Goal: Find contact information: Find contact information

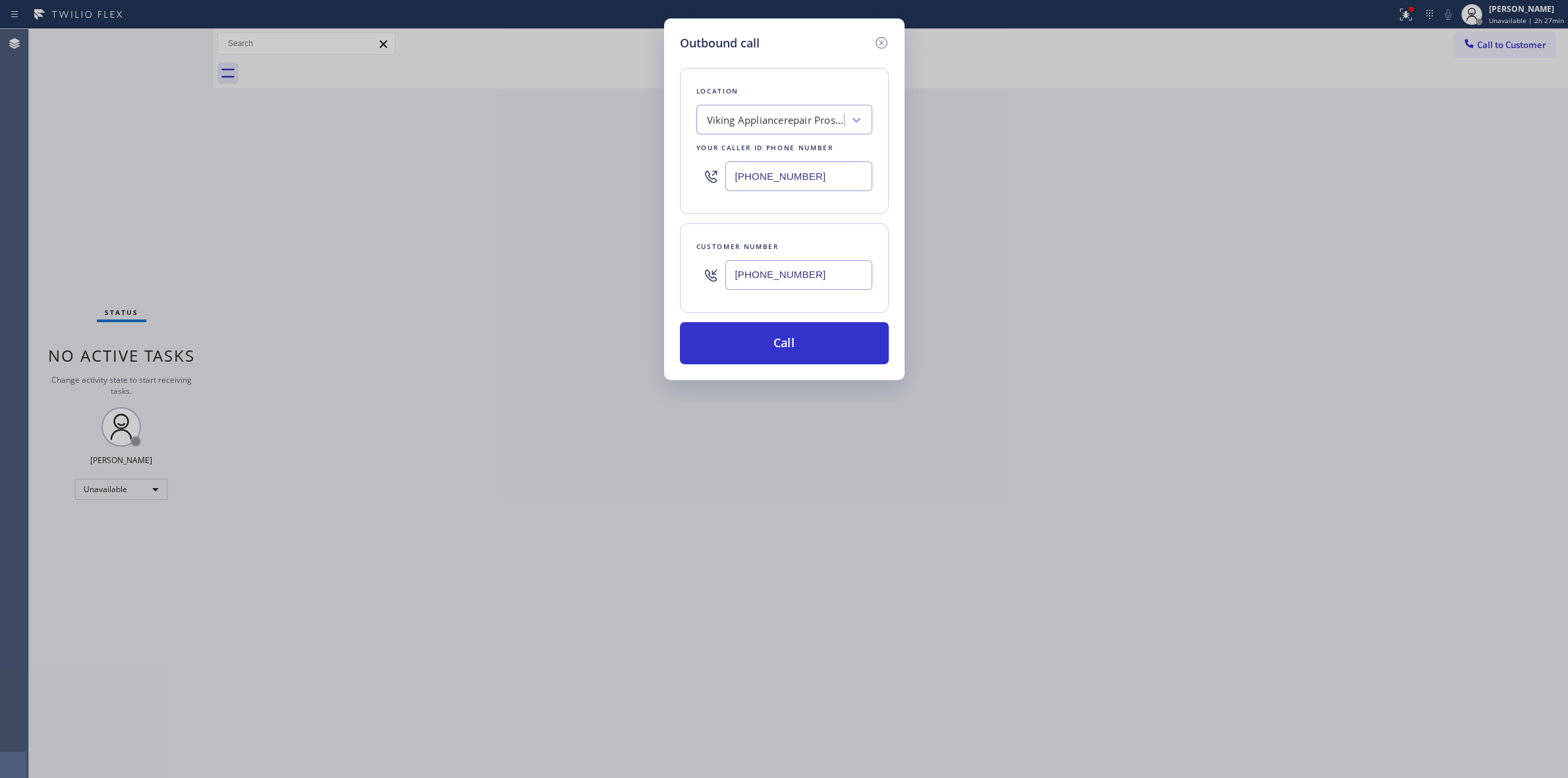
click at [798, 117] on div "Viking Appliancerepair Pros (Google Ads, OC)" at bounding box center [776, 120] width 138 height 15
paste input "SubZero Repair Pros"
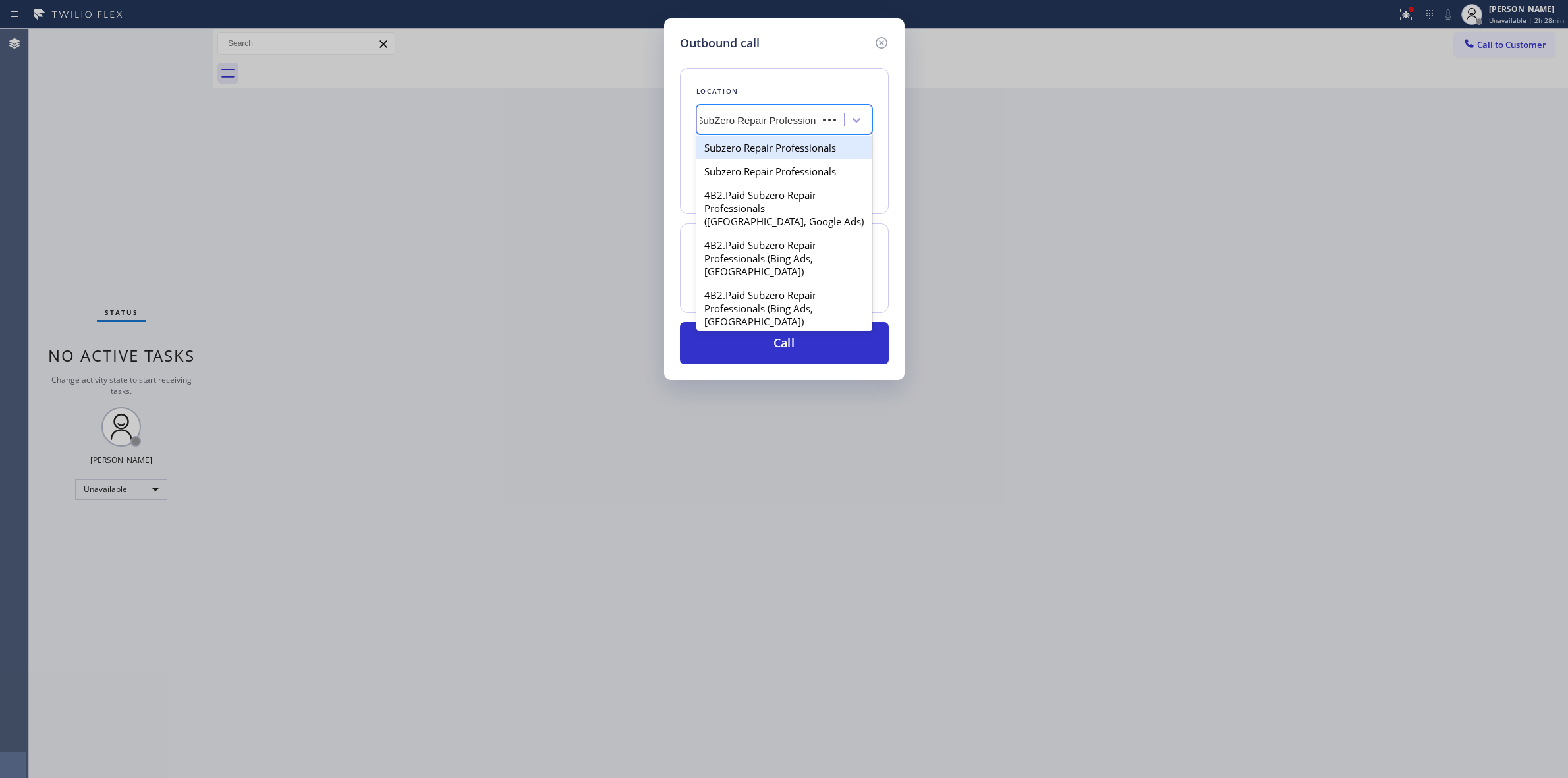
type input "SubZero Repair Professiona"
click at [785, 147] on div "Subzero Repair Professionals" at bounding box center [784, 147] width 176 height 23
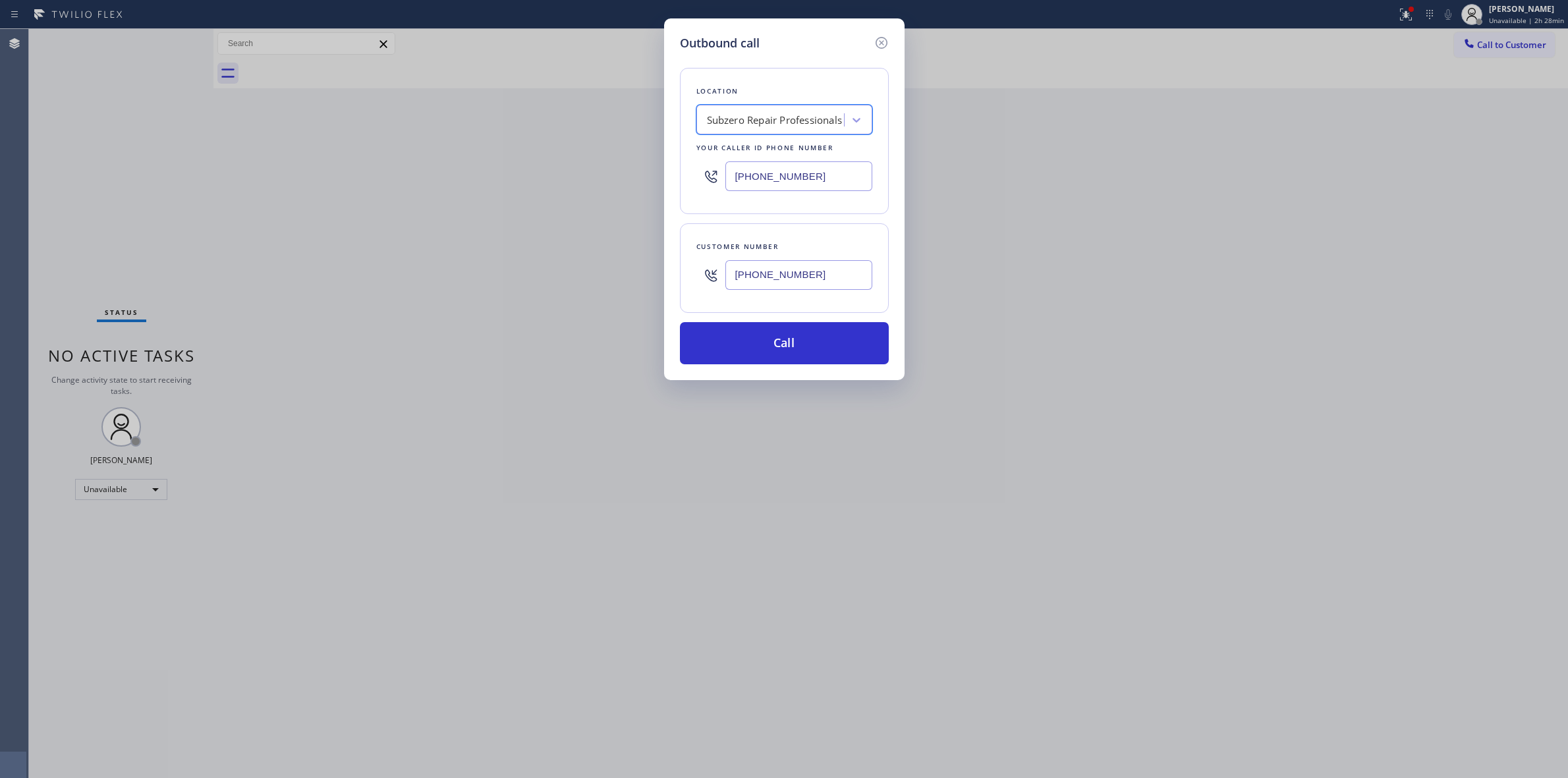
click at [786, 115] on div "Subzero Repair Professionals" at bounding box center [774, 120] width 136 height 15
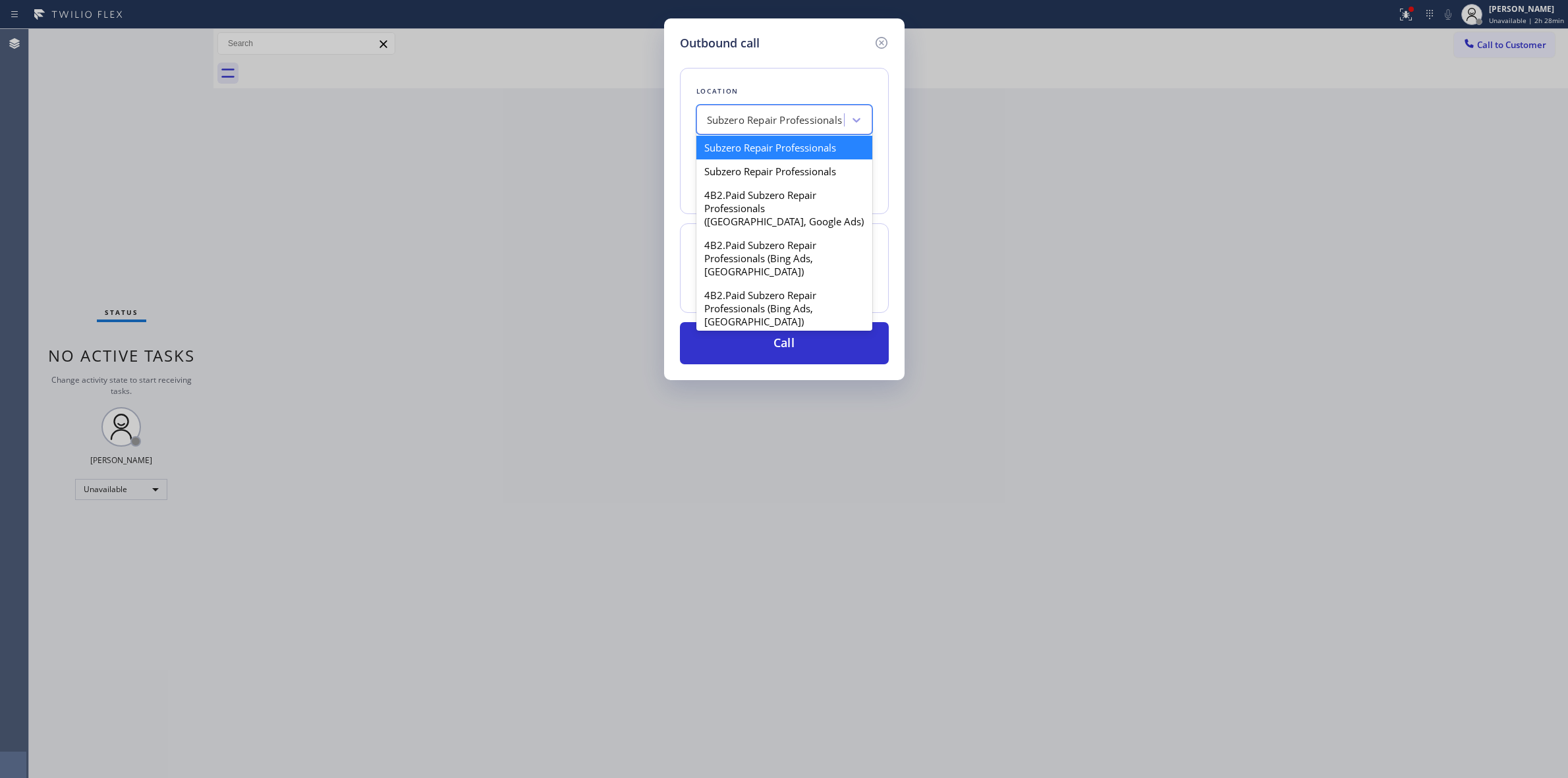
click at [791, 74] on div "Location option Subzero Repair Professionals, selected. option Subzero Repair P…" at bounding box center [784, 141] width 209 height 146
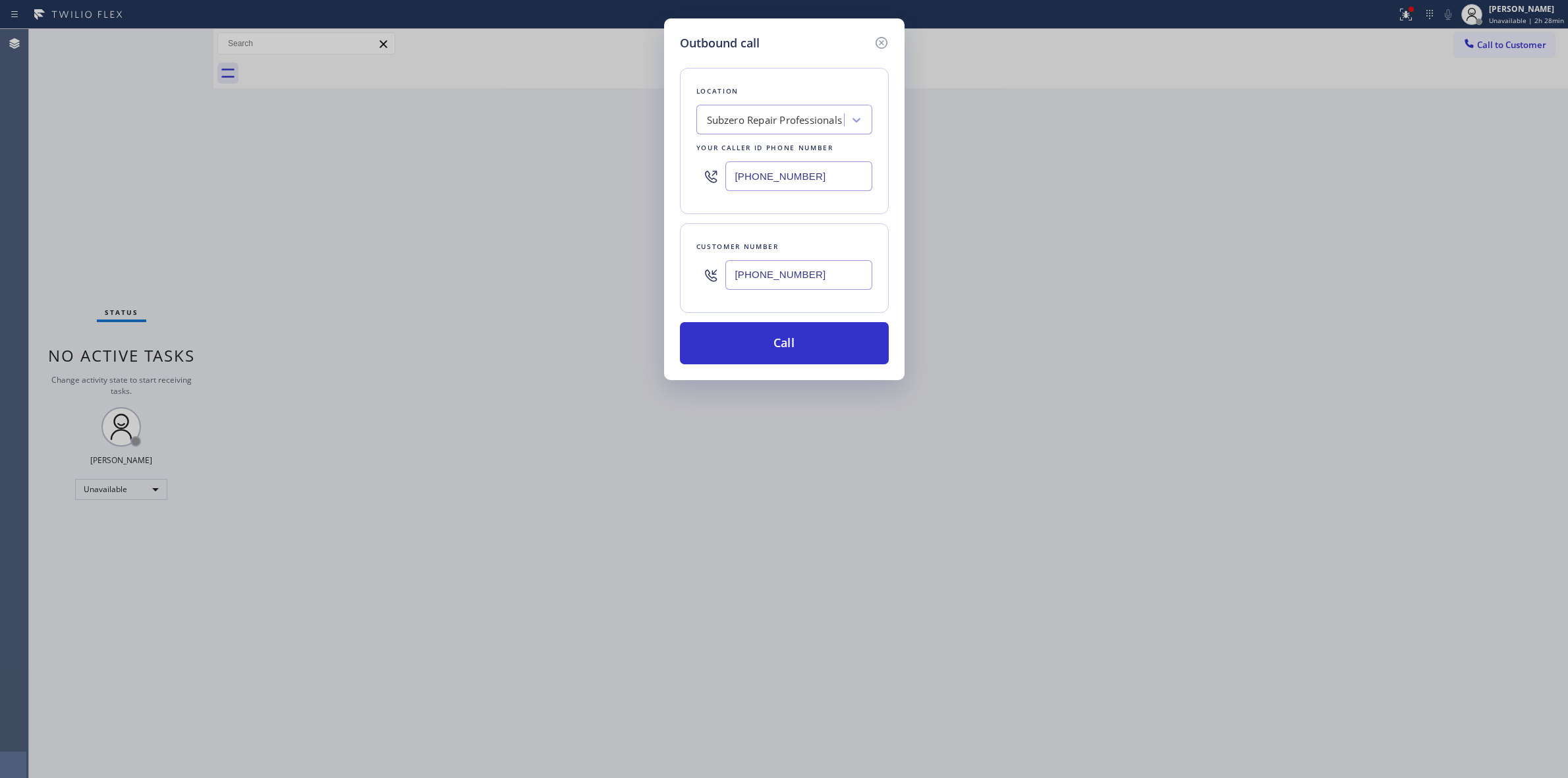
click at [768, 168] on input "[PHONE_NUMBER]" at bounding box center [799, 176] width 147 height 30
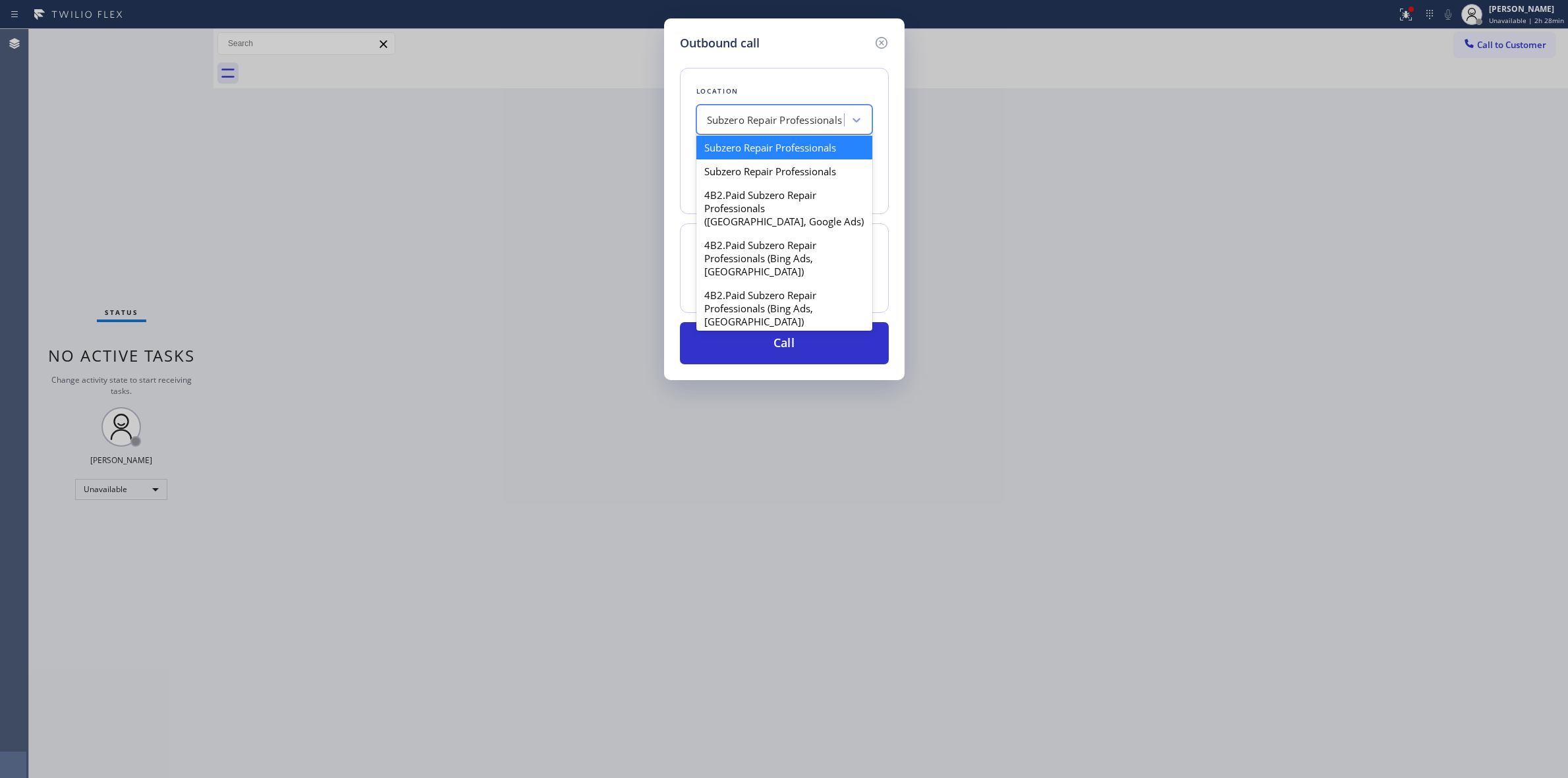
click at [782, 122] on div "Subzero Repair Professionals" at bounding box center [774, 120] width 136 height 15
click at [766, 172] on div "Subzero Repair Professionals" at bounding box center [784, 171] width 176 height 23
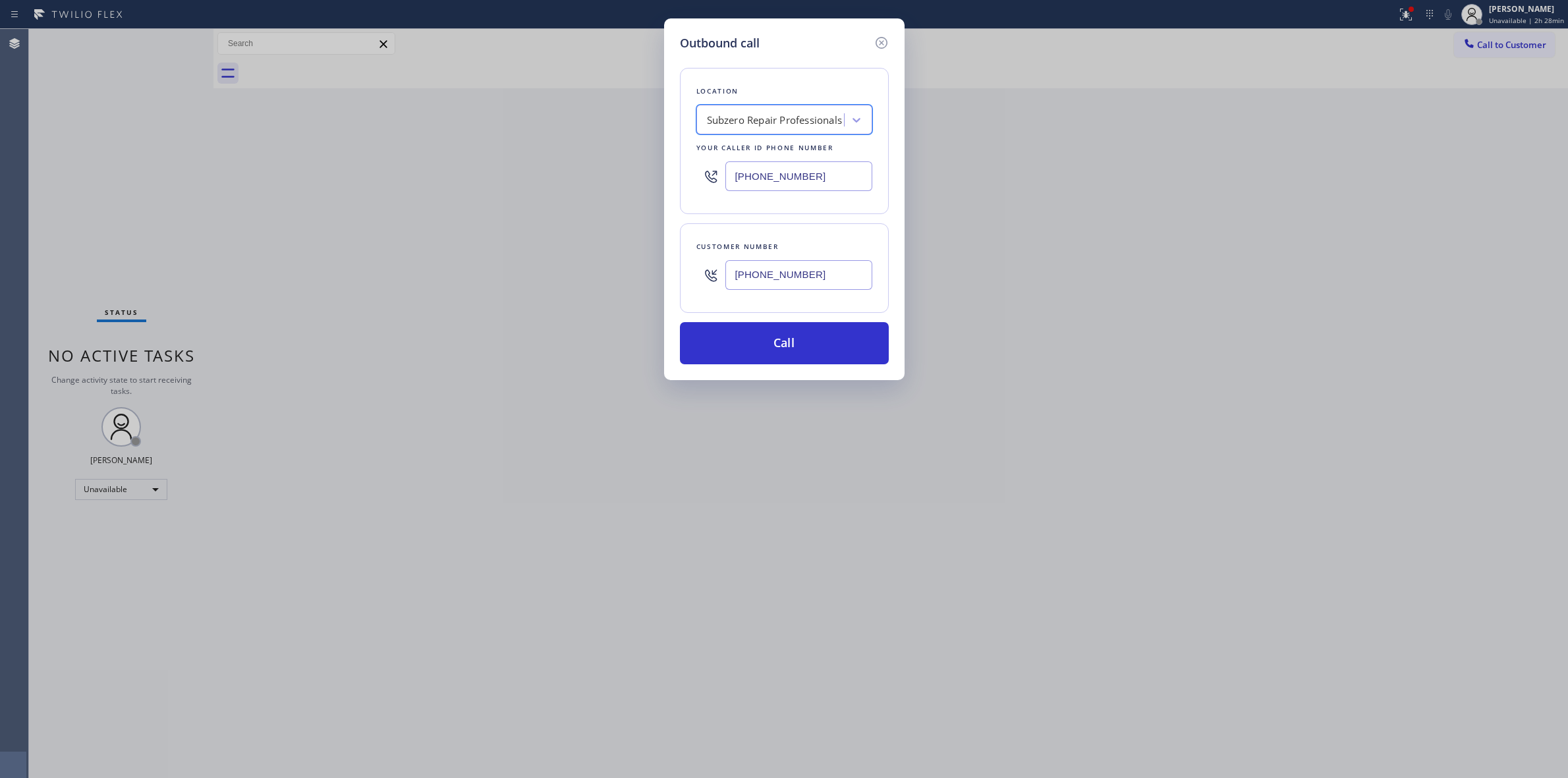
click at [777, 117] on div "Subzero Repair Professionals" at bounding box center [774, 120] width 136 height 15
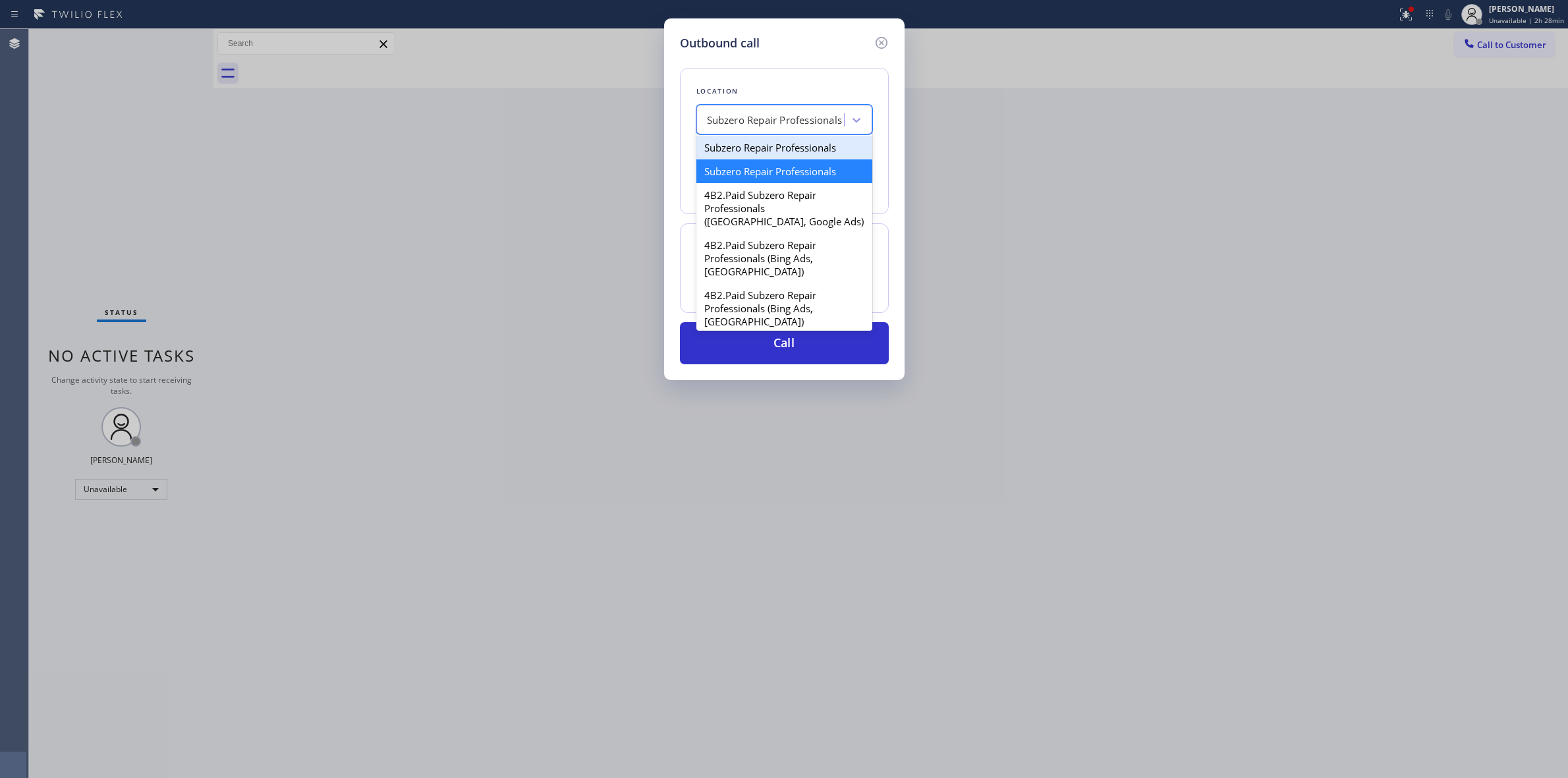
click at [766, 152] on div "Subzero Repair Professionals" at bounding box center [784, 147] width 176 height 23
type input "[PHONE_NUMBER]"
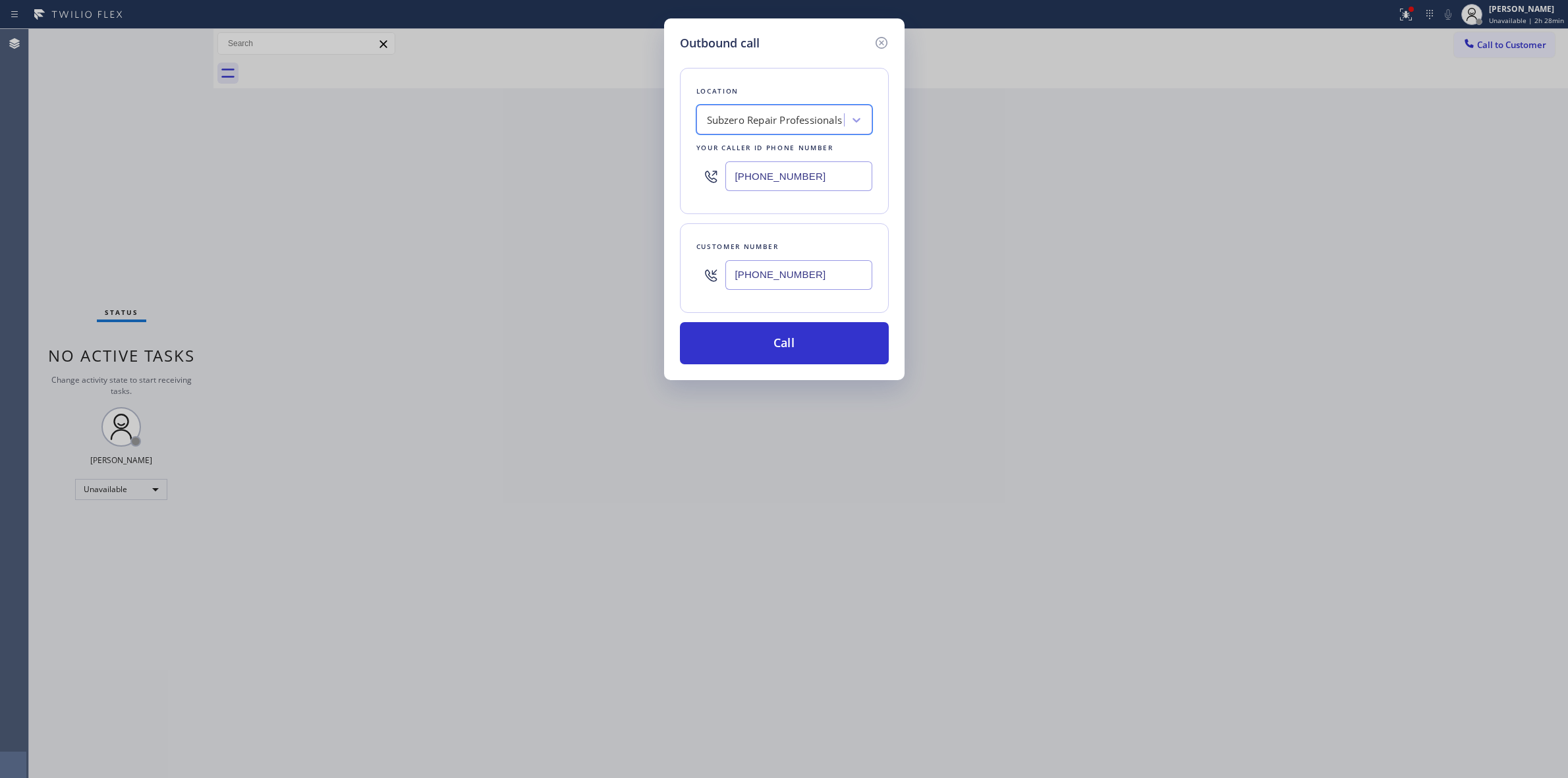
click at [785, 166] on input "[PHONE_NUMBER]" at bounding box center [799, 176] width 147 height 30
click at [883, 46] on icon at bounding box center [882, 43] width 16 height 16
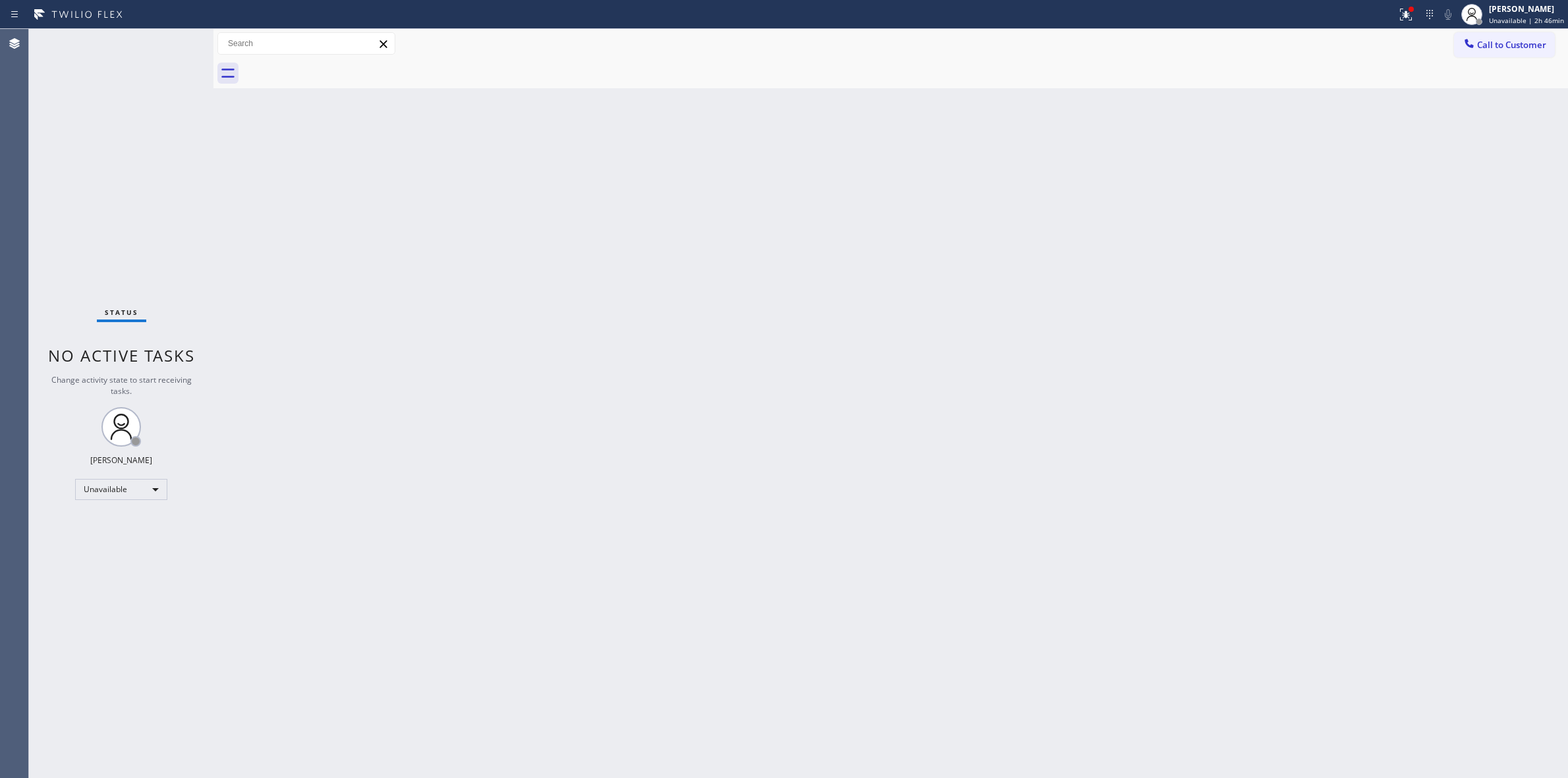
click at [1494, 41] on span "Call to Customer" at bounding box center [1511, 45] width 69 height 12
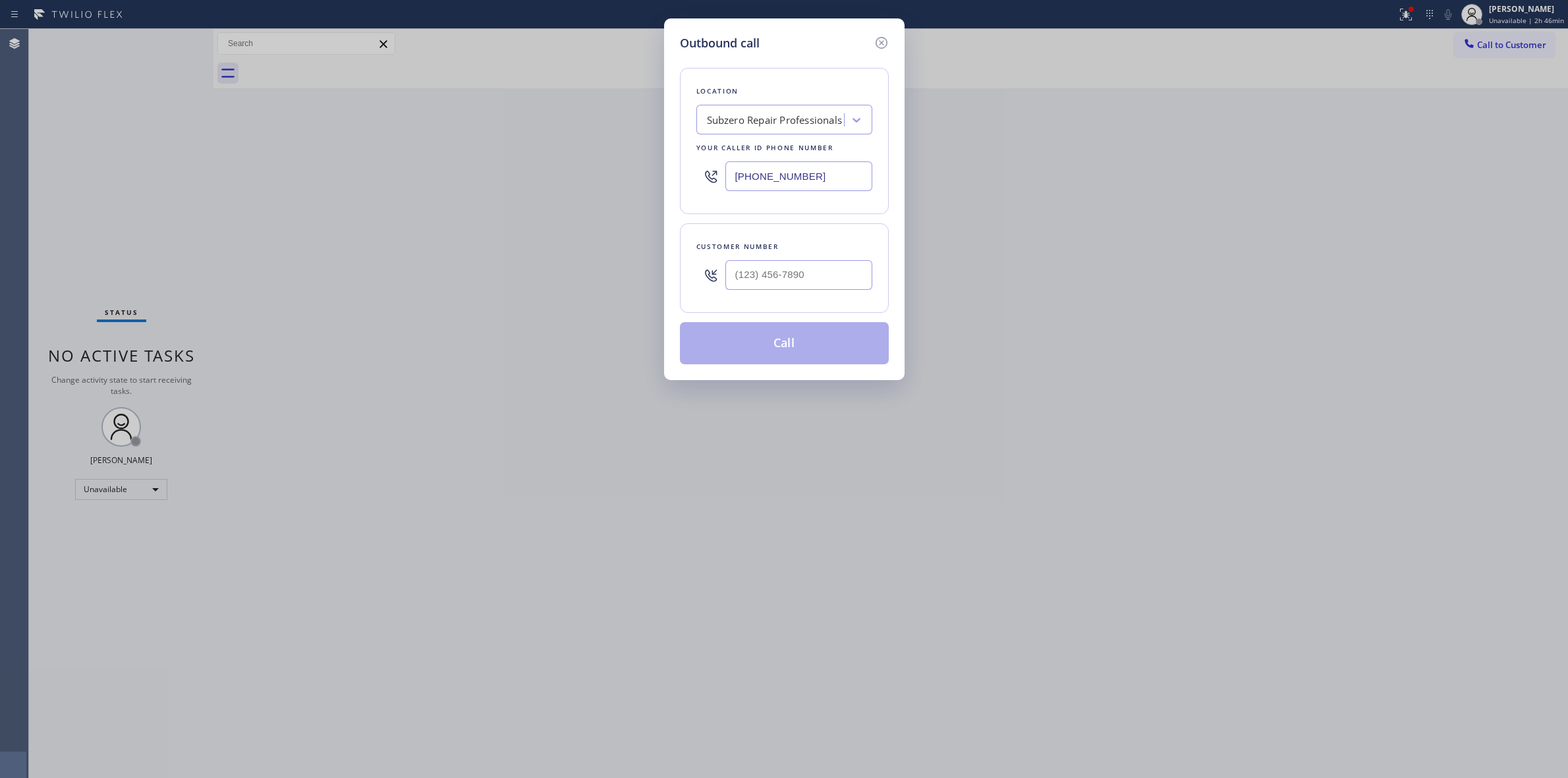
paste input "5 Star Plumbing"
type input "5 Star Plumbing"
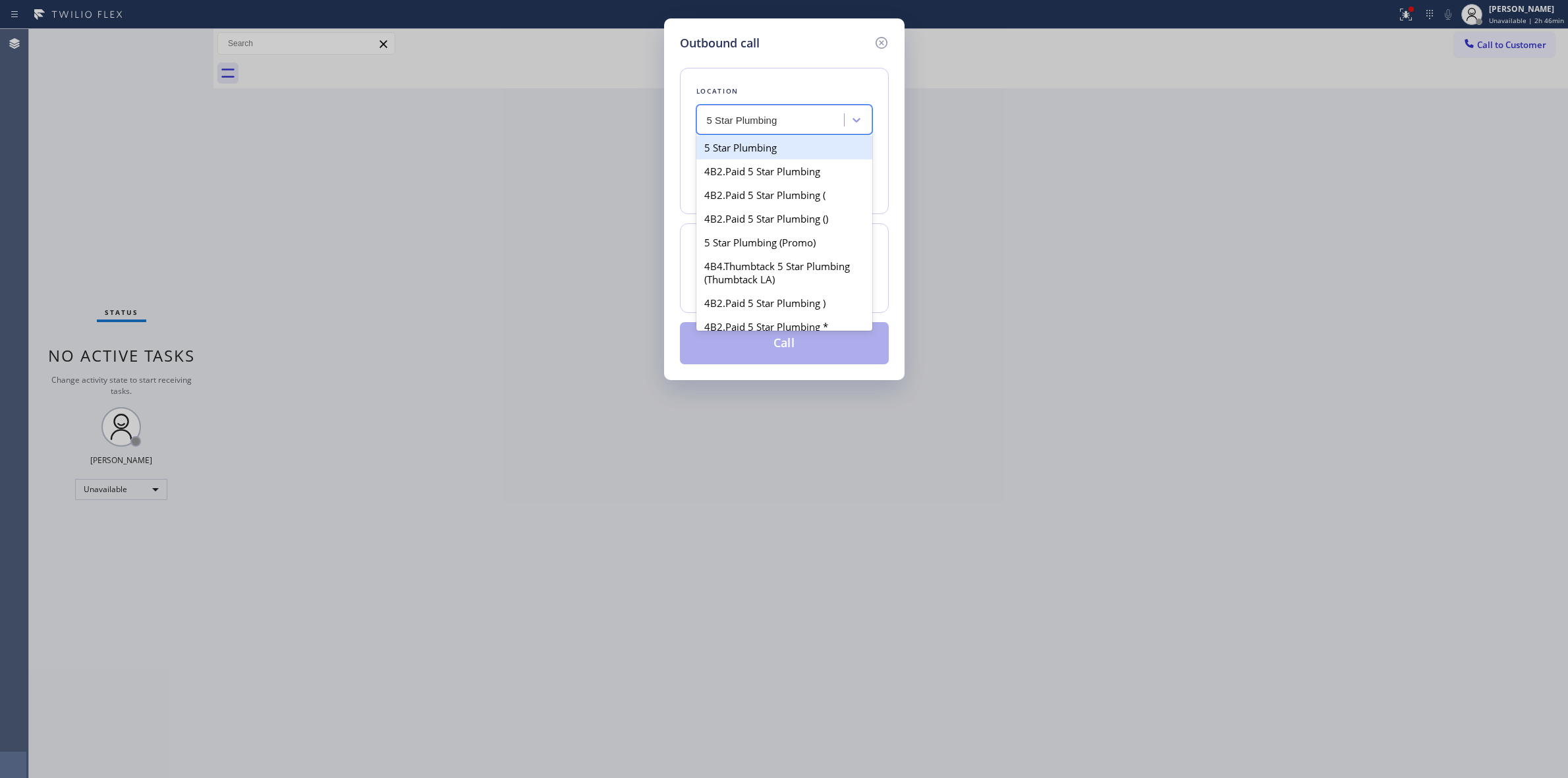
click at [752, 153] on div "5 Star Plumbing" at bounding box center [784, 147] width 176 height 23
type input "[PHONE_NUMBER]"
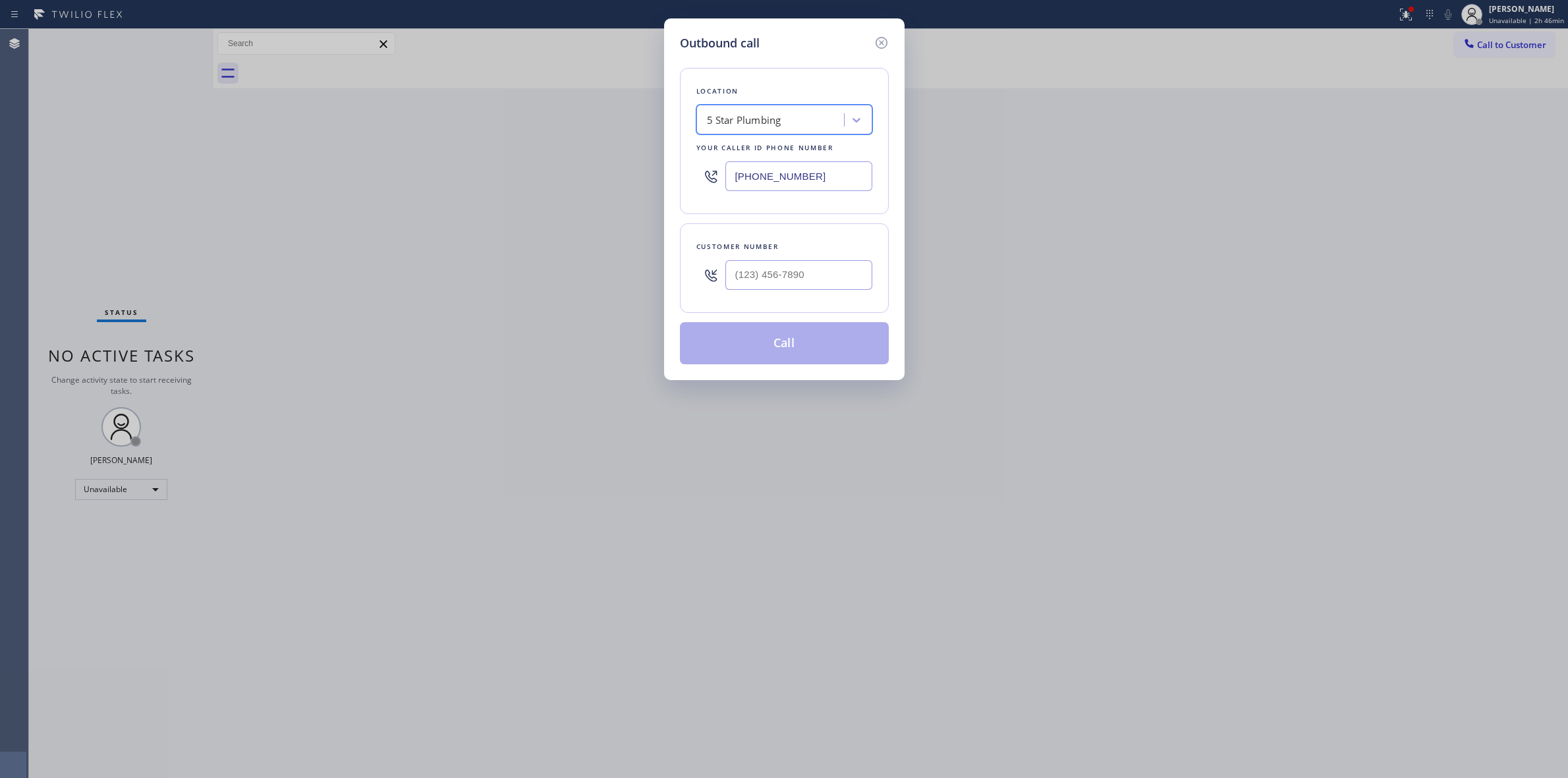
click at [763, 167] on input "[PHONE_NUMBER]" at bounding box center [799, 176] width 147 height 30
click at [881, 38] on icon at bounding box center [881, 43] width 12 height 12
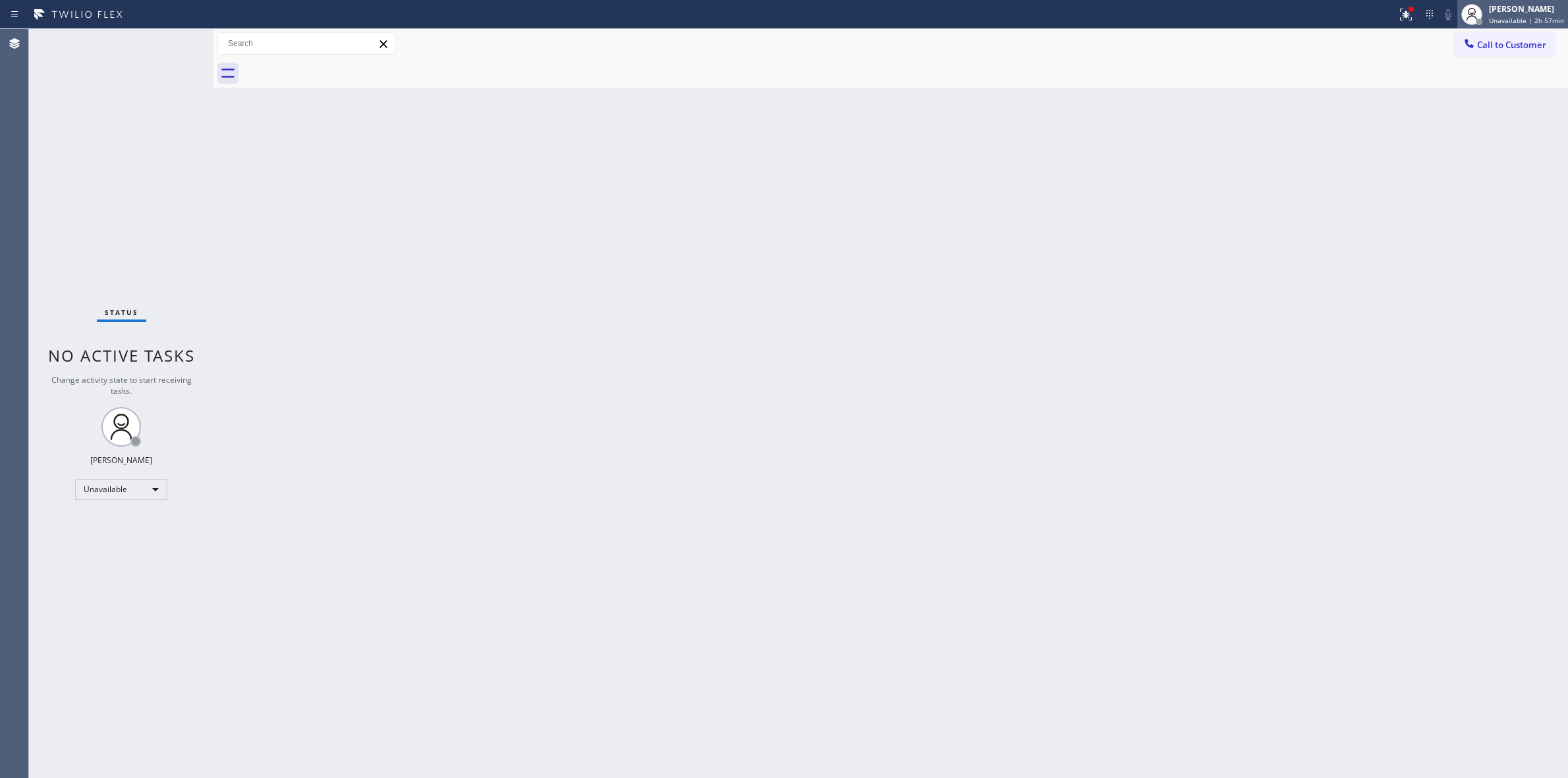
click at [1535, 21] on span "Unavailable | 2h 57min" at bounding box center [1527, 20] width 75 height 9
click at [1467, 116] on button "Log out" at bounding box center [1503, 128] width 132 height 29
